Goal: Check status: Check status

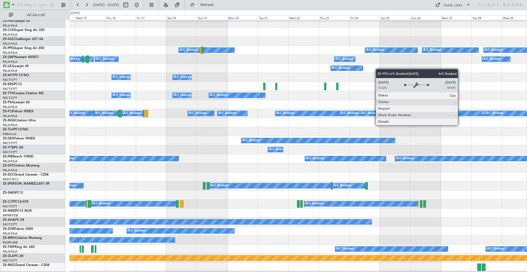
click at [387, 49] on div "A/C Booked" at bounding box center [391, 50] width 52 height 5
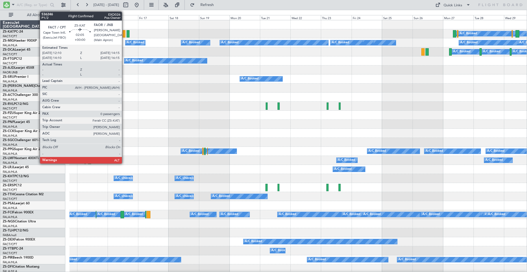
click at [124, 34] on div at bounding box center [124, 33] width 3 height 7
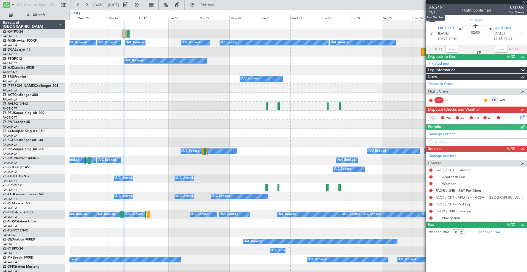
click at [435, 7] on span "536246" at bounding box center [434, 7] width 13 height 6
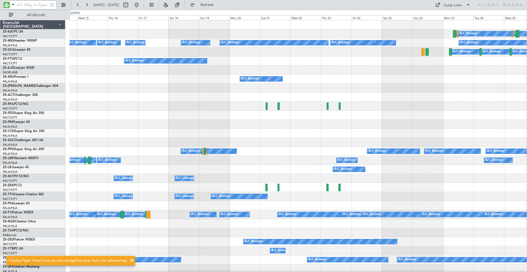
click at [41, 3] on input "text" at bounding box center [33, 5] width 32 height 8
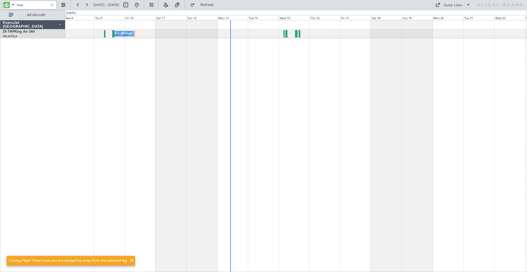
click at [309, 70] on div "A/C Booked A/C Booked A/C Booked A/C Booked" at bounding box center [295, 146] width 461 height 252
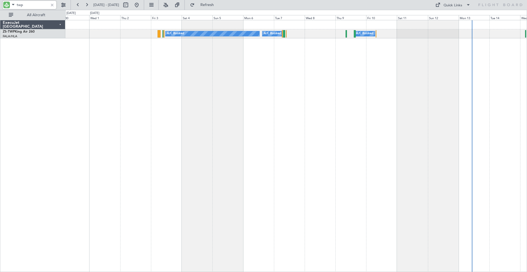
click at [404, 67] on div "A/C Booked A/C Booked A/C Booked" at bounding box center [295, 146] width 461 height 252
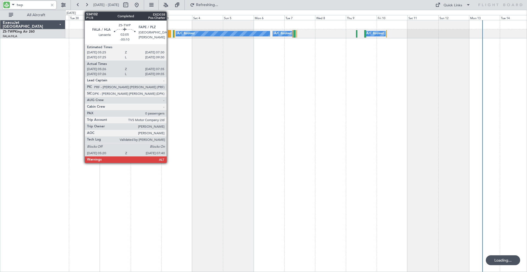
click at [169, 34] on div at bounding box center [169, 33] width 3 height 7
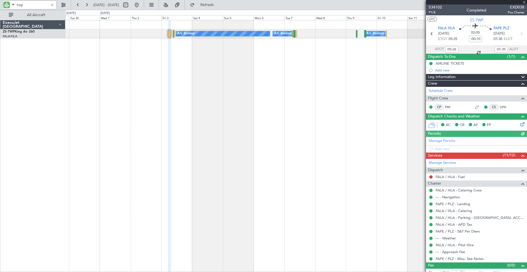
drag, startPoint x: 38, startPoint y: 7, endPoint x: 1, endPoint y: -3, distance: 38.3
click at [1, 0] on html "twp [DATE] - [DATE] Refresh Quick Links All Aircraft A/C Booked A/C Booked A/C …" at bounding box center [263, 136] width 527 height 272
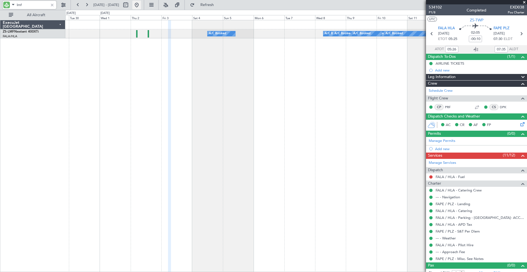
type input "lmf"
click at [141, 7] on button at bounding box center [136, 5] width 9 height 9
